Goal: Communication & Community: Ask a question

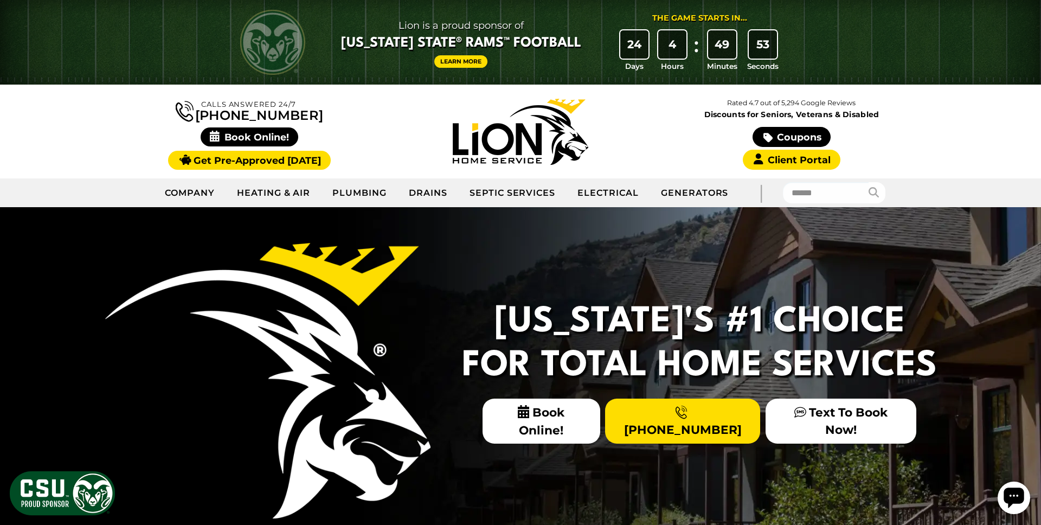
click at [1014, 496] on icon "Open chat widget" at bounding box center [1013, 497] width 20 height 20
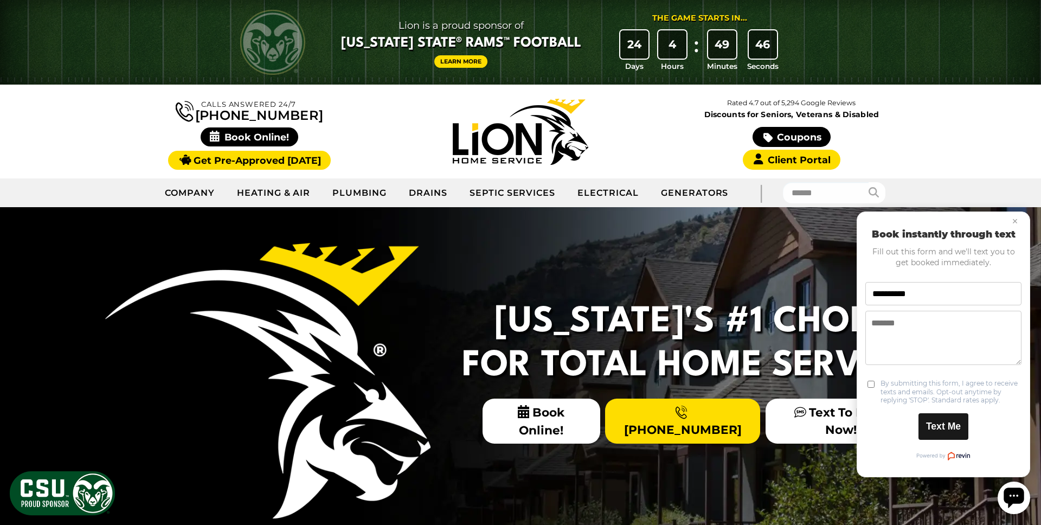
type input "**********"
click at [949, 424] on button "Text Me" at bounding box center [943, 426] width 50 height 27
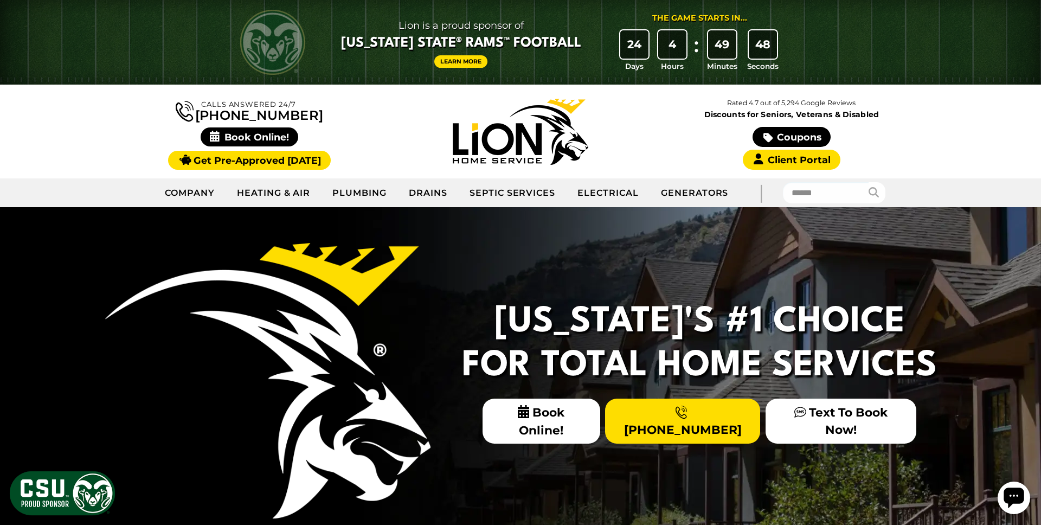
click at [1018, 500] on icon "Open chat widget" at bounding box center [1013, 497] width 20 height 20
